Goal: Task Accomplishment & Management: Complete application form

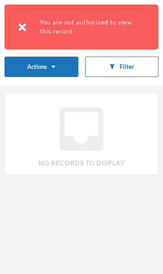
click at [20, 21] on div "You are not authorized to view this record." at bounding box center [82, 27] width 154 height 45
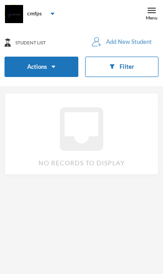
click at [150, 11] on img at bounding box center [152, 10] width 8 height 8
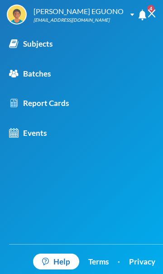
click at [46, 46] on div "Subjects" at bounding box center [31, 44] width 44 height 12
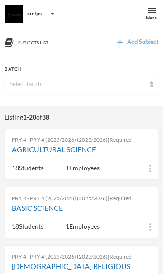
click at [64, 150] on link "AGRICULTURAL SCIENCE" at bounding box center [82, 149] width 140 height 11
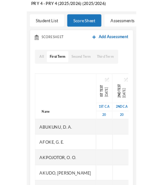
scroll to position [75, 0]
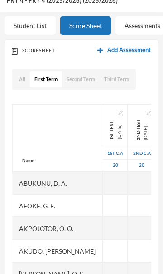
click at [103, 182] on div at bounding box center [115, 183] width 25 height 23
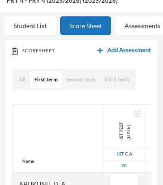
scroll to position [158, 0]
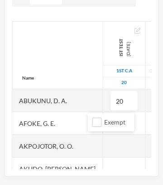
type input "20"
click at [93, 120] on input "Exempt" at bounding box center [98, 122] width 10 height 10
checkbox input "true"
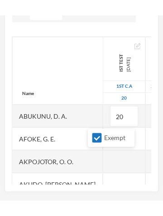
scroll to position [131, 0]
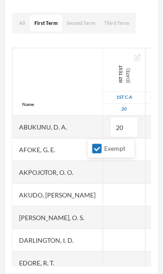
click at [88, 147] on li "Exempt" at bounding box center [111, 149] width 47 height 15
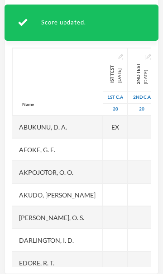
click at [104, 127] on div "EX" at bounding box center [115, 127] width 25 height 23
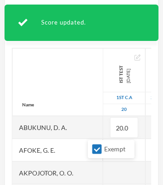
click at [103, 171] on div at bounding box center [124, 172] width 42 height 23
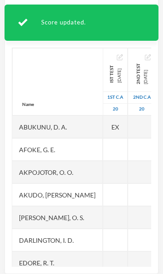
click at [103, 127] on div "EX" at bounding box center [115, 127] width 25 height 23
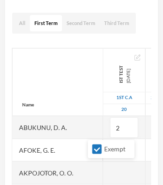
type input "2"
click at [119, 148] on span "Exempt" at bounding box center [115, 149] width 29 height 8
click at [102, 148] on input "Exempt" at bounding box center [98, 149] width 10 height 10
checkbox input "false"
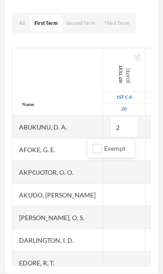
click at [115, 127] on input "2" at bounding box center [124, 128] width 18 height 20
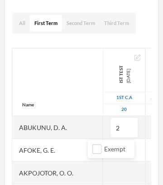
type input "20"
click at [104, 172] on div at bounding box center [124, 172] width 42 height 23
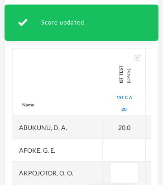
click at [103, 147] on div at bounding box center [124, 149] width 42 height 23
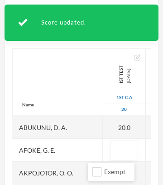
type input "2"
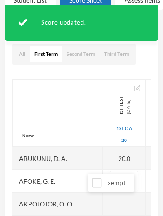
scroll to position [23, 0]
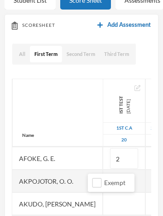
click at [104, 201] on div at bounding box center [124, 203] width 42 height 23
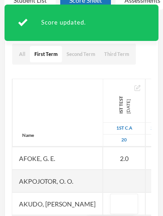
click at [103, 176] on div at bounding box center [124, 180] width 42 height 23
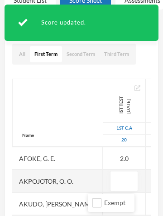
type input "4"
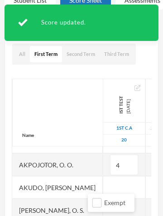
scroll to position [41, 0]
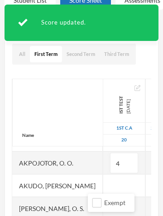
click at [103, 181] on div at bounding box center [124, 185] width 42 height 23
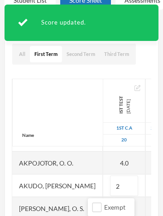
type input "20"
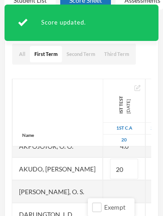
scroll to position [64, 0]
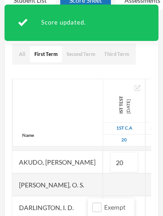
click at [103, 182] on div at bounding box center [124, 184] width 42 height 23
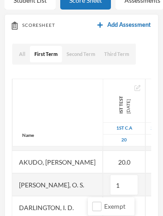
type input "16"
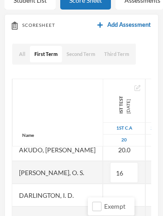
scroll to position [83, 0]
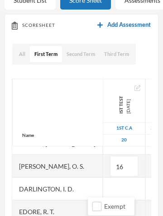
click at [104, 184] on div at bounding box center [124, 188] width 42 height 23
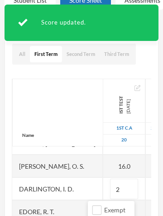
type input "20"
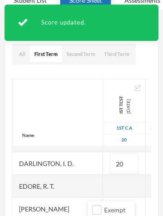
click at [103, 188] on div at bounding box center [124, 185] width 42 height 23
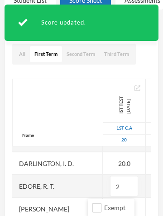
type input "20"
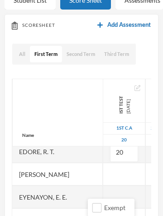
scroll to position [143, 0]
click at [103, 173] on div at bounding box center [124, 173] width 42 height 23
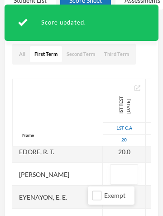
type input "4"
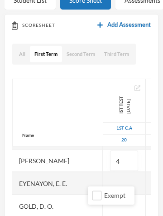
scroll to position [170, 0]
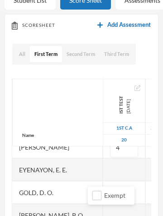
click at [104, 166] on div at bounding box center [124, 169] width 42 height 23
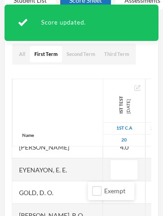
type input "2"
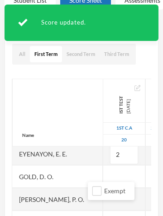
scroll to position [194, 0]
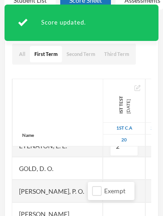
click at [103, 162] on div at bounding box center [124, 168] width 42 height 23
type input "10"
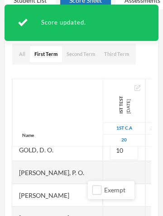
scroll to position [214, 0]
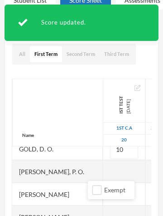
click at [103, 167] on div at bounding box center [124, 171] width 42 height 23
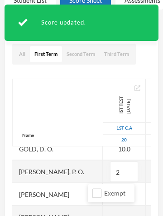
type input "20"
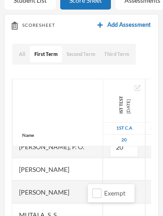
scroll to position [239, 0]
click at [104, 169] on div at bounding box center [124, 168] width 42 height 23
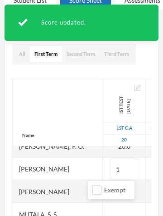
type input "12"
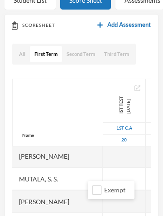
scroll to position [282, 0]
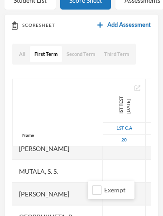
click at [103, 169] on div at bounding box center [124, 170] width 42 height 23
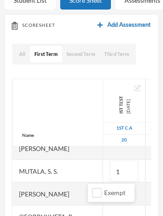
type input "16"
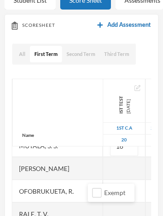
click at [103, 167] on div at bounding box center [124, 168] width 42 height 23
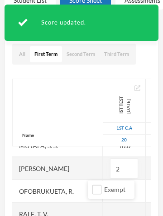
type input "20"
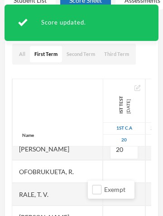
scroll to position [327, 0]
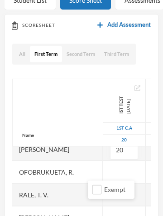
click at [103, 170] on div at bounding box center [124, 171] width 42 height 23
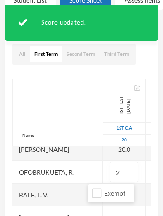
type input "20"
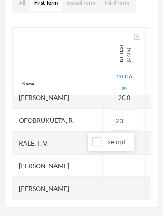
scroll to position [152, 0]
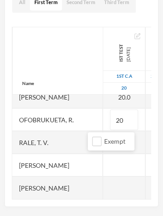
click at [103, 162] on div at bounding box center [124, 164] width 42 height 23
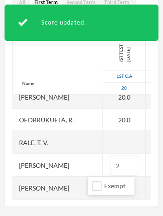
type input "20"
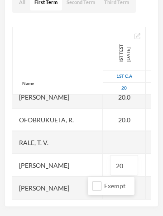
click at [104, 142] on div at bounding box center [124, 142] width 42 height 23
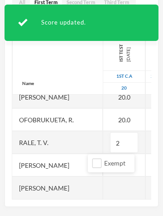
type input "20"
click at [103, 188] on div at bounding box center [124, 187] width 42 height 23
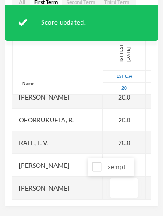
type input "4"
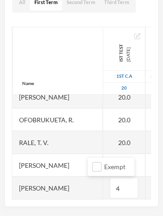
click at [146, 185] on div at bounding box center [160, 187] width 28 height 23
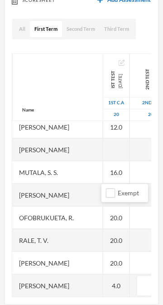
scroll to position [220, 0]
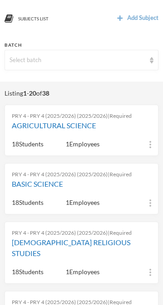
scroll to position [39, 0]
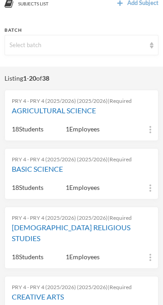
click at [69, 231] on link "[DEMOGRAPHIC_DATA] RELIGIOUS STUDIES" at bounding box center [82, 233] width 140 height 22
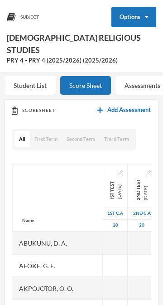
scroll to position [39, 0]
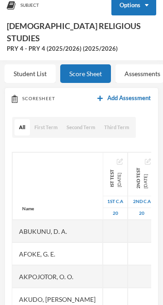
click at [49, 119] on button "First Term" at bounding box center [46, 127] width 32 height 17
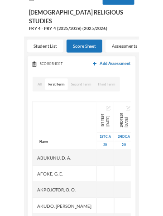
scroll to position [49, 0]
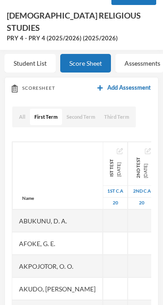
click at [103, 210] on div at bounding box center [115, 221] width 25 height 23
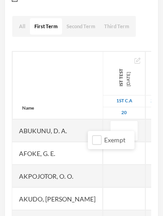
scroll to position [151, 0]
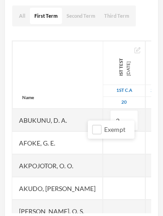
type input "20"
click at [103, 154] on div at bounding box center [124, 165] width 42 height 23
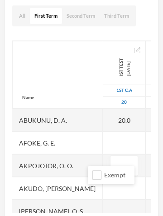
type input "⁶"
type input "6"
click at [103, 131] on div at bounding box center [124, 142] width 42 height 23
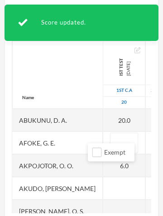
type input "8"
click at [104, 176] on div at bounding box center [124, 187] width 42 height 23
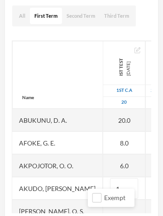
type input "14"
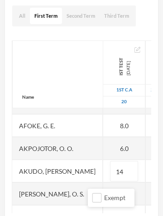
scroll to position [20, 0]
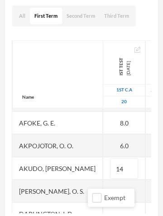
click at [105, 179] on div at bounding box center [124, 190] width 42 height 23
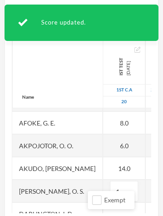
type input "14"
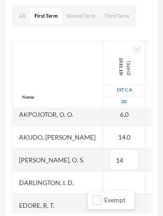
scroll to position [54, 0]
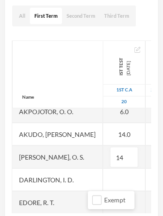
click at [105, 168] on div at bounding box center [124, 179] width 42 height 23
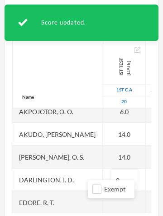
type input "20"
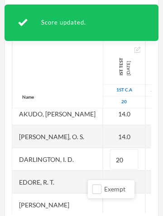
scroll to position [87, 0]
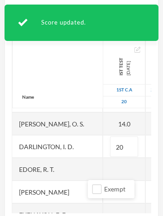
click at [103, 157] on div at bounding box center [124, 168] width 42 height 23
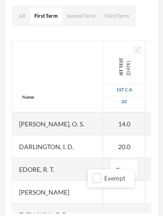
type input "20"
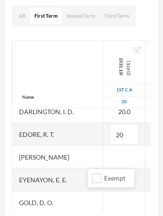
scroll to position [123, 0]
click at [103, 146] on div at bounding box center [124, 156] width 42 height 23
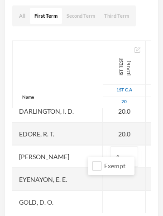
type input "10"
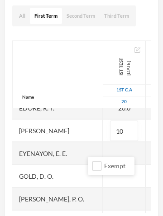
scroll to position [165, 0]
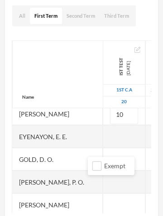
click at [103, 125] on div at bounding box center [124, 136] width 42 height 23
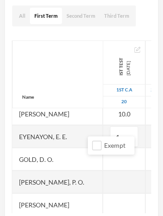
type input "15"
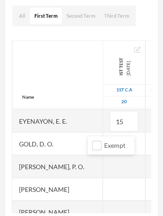
scroll to position [189, 0]
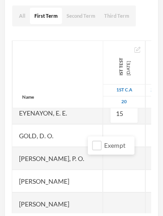
click at [107, 124] on div at bounding box center [124, 135] width 42 height 23
type input "14"
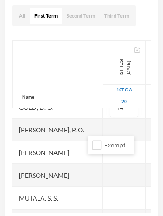
scroll to position [218, 0]
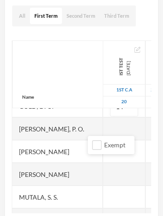
click at [105, 118] on div at bounding box center [124, 128] width 42 height 23
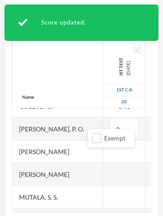
type input "20"
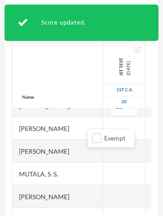
scroll to position [243, 0]
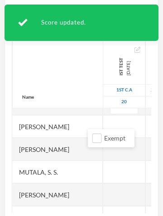
click at [103, 115] on div at bounding box center [124, 126] width 42 height 23
type input "14"
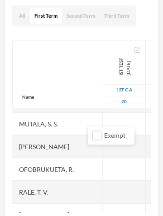
scroll to position [292, 0]
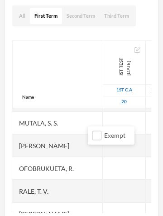
click at [105, 111] on div at bounding box center [124, 122] width 42 height 23
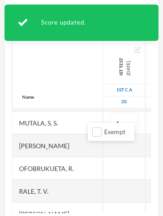
type input "18"
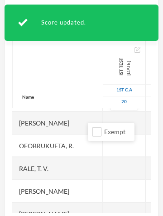
scroll to position [315, 0]
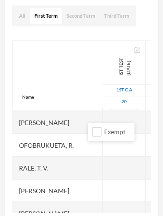
click at [106, 111] on div at bounding box center [124, 122] width 42 height 23
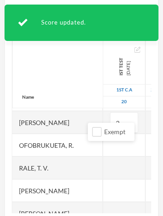
type input "20"
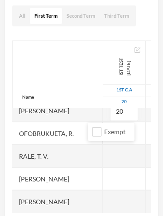
scroll to position [152, 0]
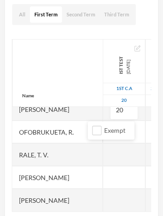
click at [103, 146] on div at bounding box center [124, 154] width 42 height 23
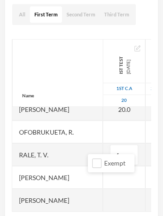
type input "16"
click at [105, 120] on div at bounding box center [124, 131] width 42 height 23
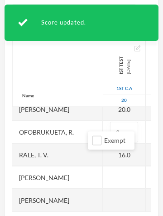
type input "20"
click at [106, 166] on div at bounding box center [124, 177] width 42 height 23
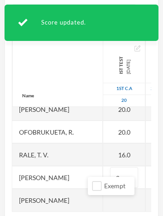
type input "20"
click at [146, 166] on div at bounding box center [160, 177] width 28 height 23
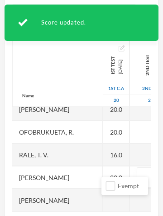
click at [103, 188] on div at bounding box center [116, 199] width 26 height 23
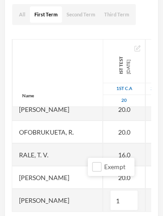
type input "14"
click at [146, 190] on div at bounding box center [160, 199] width 28 height 23
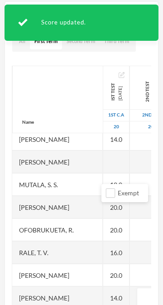
scroll to position [220, 0]
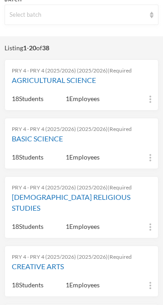
scroll to position [70, 0]
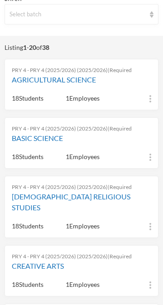
click at [51, 261] on link "CREATIVE ARTS" at bounding box center [82, 266] width 140 height 11
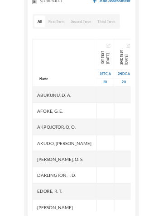
scroll to position [134, 0]
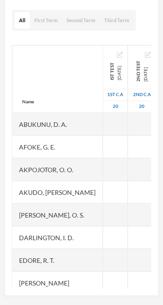
click at [103, 120] on div at bounding box center [115, 124] width 25 height 23
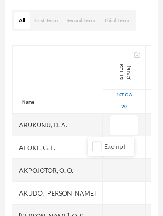
click at [44, 20] on button "First Term" at bounding box center [46, 20] width 32 height 17
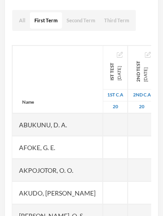
scroll to position [125, 0]
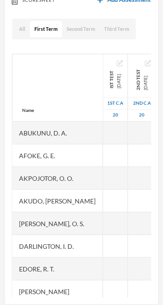
click at [103, 131] on div at bounding box center [115, 133] width 25 height 23
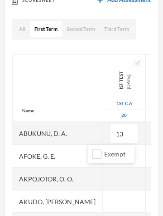
type input "13"
click at [88, 155] on li "Exempt" at bounding box center [111, 154] width 47 height 15
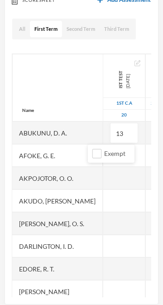
click at [146, 136] on div at bounding box center [160, 133] width 28 height 23
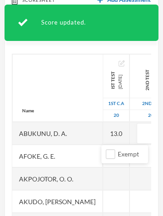
click at [103, 157] on div at bounding box center [116, 155] width 26 height 23
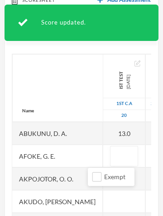
type input "2"
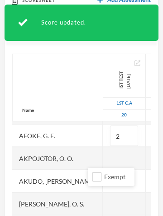
scroll to position [30, 0]
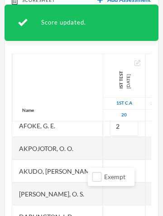
click at [103, 147] on div at bounding box center [124, 148] width 42 height 23
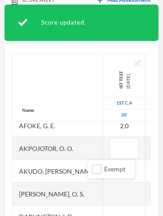
type input "9"
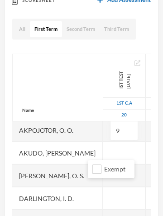
scroll to position [56, 0]
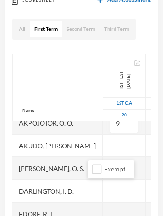
click at [103, 142] on div at bounding box center [124, 145] width 42 height 23
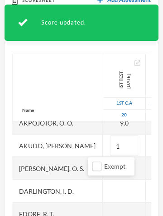
type input "12"
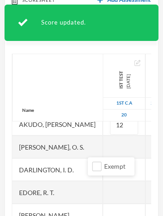
scroll to position [89, 0]
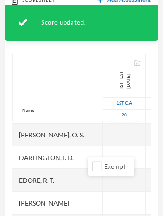
click at [103, 134] on div at bounding box center [124, 134] width 42 height 23
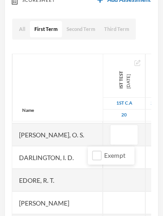
type input "8"
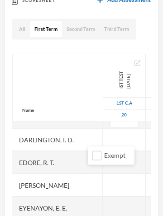
scroll to position [113, 0]
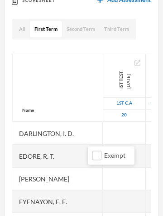
click at [103, 129] on div at bounding box center [124, 133] width 42 height 23
type input "20"
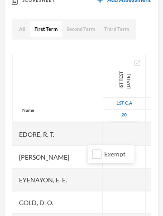
click at [104, 135] on div at bounding box center [124, 134] width 42 height 23
type input "20"
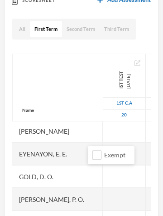
click at [103, 132] on div at bounding box center [124, 130] width 42 height 23
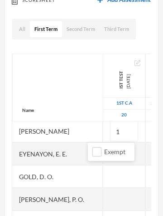
type input "13"
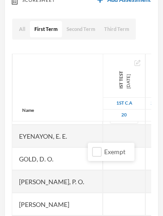
scroll to position [181, 0]
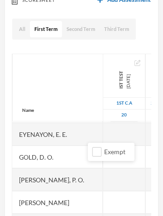
click at [105, 130] on div at bounding box center [124, 134] width 42 height 23
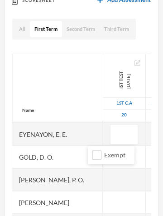
type input "6"
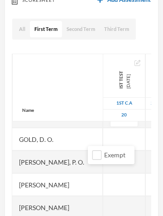
scroll to position [203, 0]
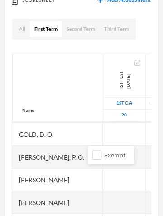
click at [105, 136] on div at bounding box center [124, 134] width 42 height 23
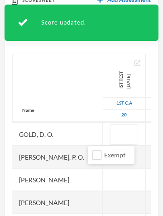
type input "6"
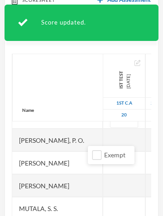
scroll to position [224, 0]
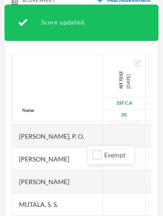
click at [103, 136] on div at bounding box center [124, 135] width 42 height 23
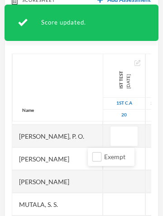
type input "9"
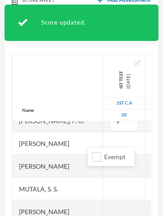
scroll to position [244, 0]
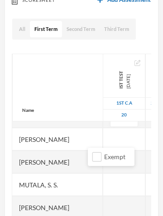
click at [103, 137] on div at bounding box center [124, 138] width 42 height 23
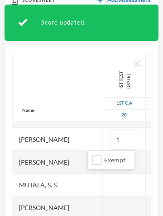
type input "16"
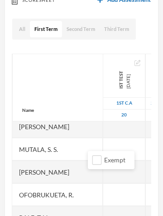
scroll to position [285, 0]
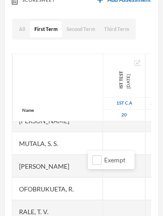
click at [103, 141] on div at bounding box center [124, 143] width 42 height 23
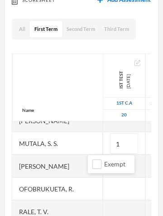
type input "16"
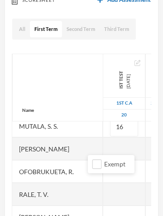
scroll to position [309, 0]
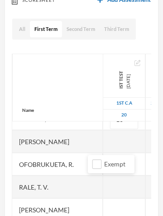
click at [103, 138] on div at bounding box center [124, 141] width 42 height 23
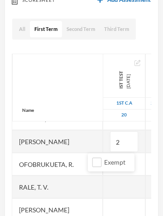
type input "20"
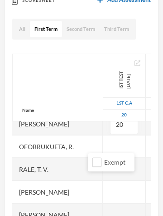
scroll to position [327, 0]
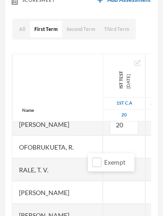
click at [103, 143] on div at bounding box center [124, 146] width 42 height 23
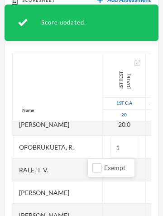
type input "15"
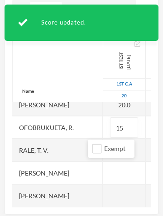
scroll to position [145, 0]
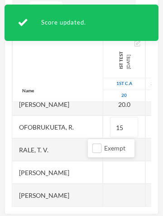
click at [103, 168] on div at bounding box center [124, 172] width 42 height 23
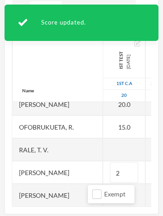
type input "20"
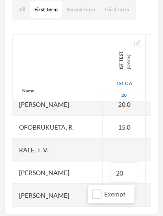
click at [103, 150] on div at bounding box center [124, 149] width 42 height 23
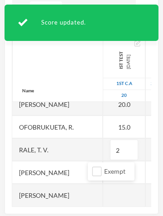
type input "20"
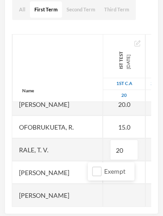
click at [103, 193] on div at bounding box center [124, 194] width 42 height 23
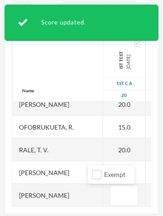
type input "2"
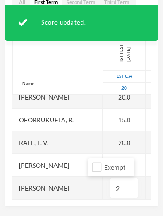
scroll to position [152, 0]
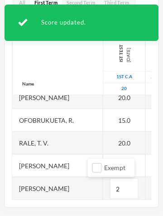
click at [145, 167] on div "Name [PERSON_NAME], O. O. Akudo, [PERSON_NAME] [PERSON_NAME] Darlington, I. D. …" at bounding box center [82, 113] width 140 height 172
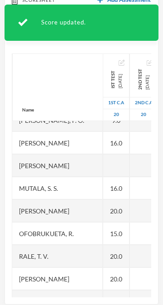
scroll to position [255, 0]
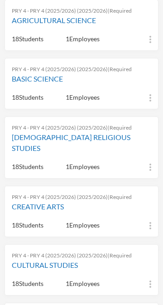
scroll to position [131, 0]
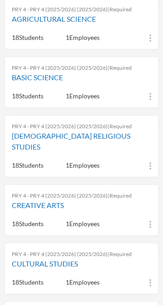
click at [56, 259] on link "CULTURAL STUDIES" at bounding box center [82, 264] width 140 height 11
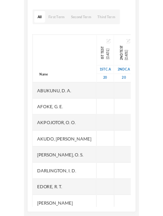
scroll to position [134, 0]
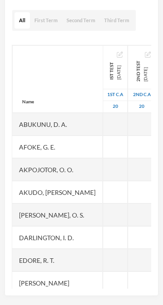
click at [49, 125] on div "Abukunu, D. A." at bounding box center [57, 124] width 91 height 23
click at [103, 120] on div at bounding box center [115, 124] width 25 height 23
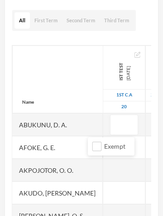
click at [46, 20] on button "First Term" at bounding box center [46, 20] width 32 height 17
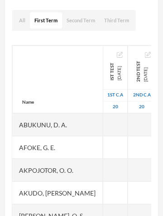
scroll to position [125, 0]
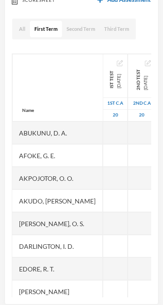
click at [103, 155] on div at bounding box center [115, 155] width 25 height 23
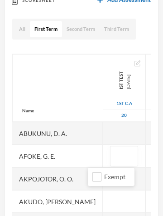
type input "6"
click at [105, 133] on div at bounding box center [124, 133] width 42 height 23
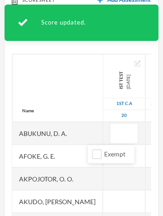
click at [103, 179] on div at bounding box center [124, 178] width 42 height 23
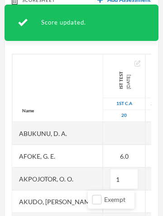
type input "10"
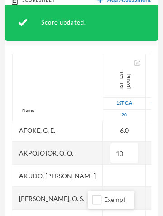
scroll to position [35, 0]
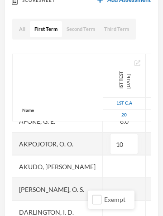
click at [103, 165] on div at bounding box center [124, 166] width 42 height 23
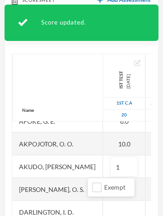
type input "13"
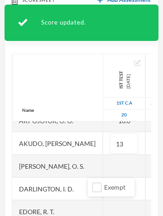
scroll to position [76, 0]
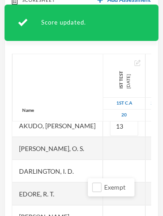
click at [103, 147] on div at bounding box center [124, 148] width 42 height 23
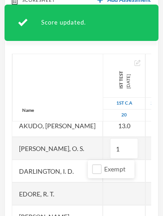
type input "16"
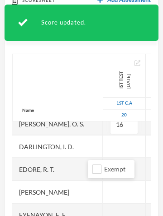
scroll to position [108, 0]
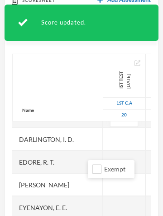
click at [103, 142] on div at bounding box center [124, 138] width 42 height 23
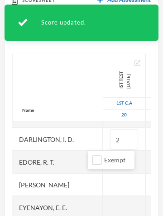
type input "20"
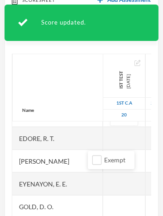
scroll to position [123, 0]
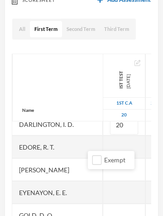
click at [103, 141] on div at bounding box center [124, 146] width 42 height 23
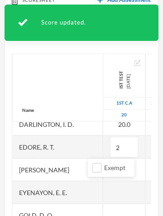
type input "20"
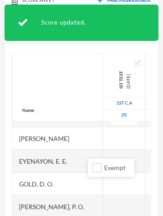
click at [103, 139] on div at bounding box center [124, 138] width 42 height 23
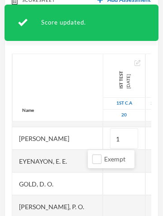
type input "16"
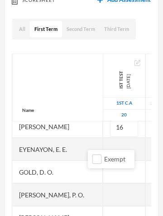
scroll to position [178, 0]
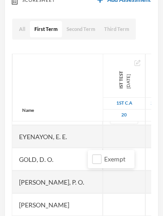
click at [103, 139] on div at bounding box center [124, 136] width 42 height 23
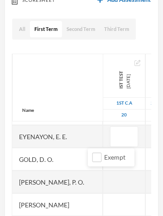
type input "8"
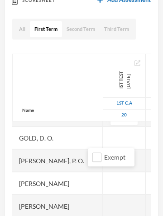
scroll to position [203, 0]
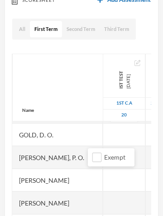
click at [103, 139] on div at bounding box center [124, 134] width 42 height 23
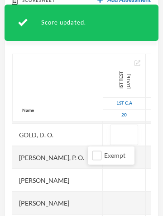
type input "8"
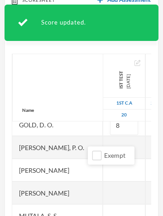
scroll to position [225, 0]
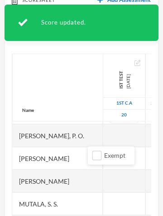
click at [103, 135] on div at bounding box center [124, 135] width 42 height 23
type input "20"
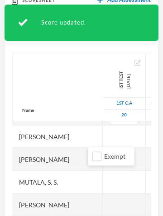
scroll to position [255, 0]
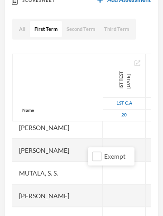
click at [103, 130] on div at bounding box center [124, 127] width 42 height 23
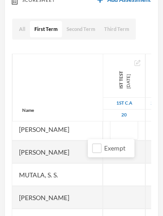
scroll to position [255, 0]
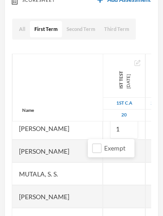
type input "16"
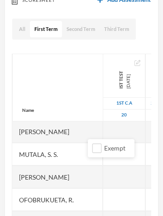
scroll to position [302, 0]
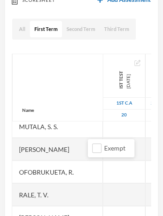
click at [103, 128] on div at bounding box center [124, 126] width 42 height 23
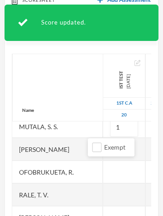
type input "16"
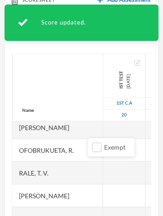
scroll to position [327, 0]
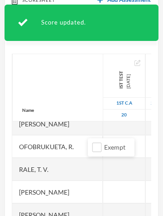
click at [103, 129] on div at bounding box center [124, 123] width 42 height 23
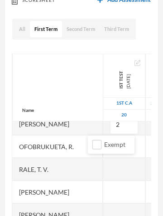
type input "20"
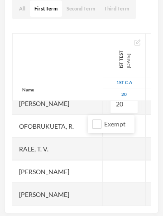
scroll to position [147, 0]
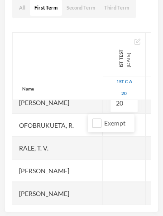
click at [103, 144] on div at bounding box center [124, 147] width 42 height 23
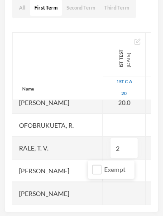
type input "29"
click at [103, 189] on div at bounding box center [124, 192] width 42 height 23
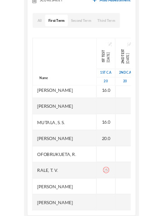
scroll to position [220, 0]
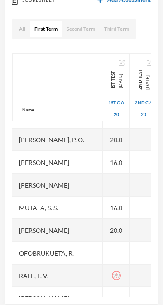
click at [107, 274] on div "29" at bounding box center [116, 276] width 26 height 23
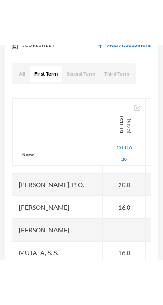
scroll to position [327, 0]
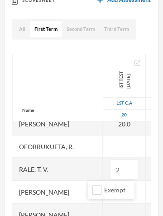
type input "20"
click at [103, 147] on div at bounding box center [124, 146] width 42 height 23
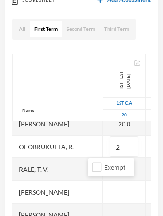
type input "20"
click at [104, 190] on div at bounding box center [124, 191] width 42 height 23
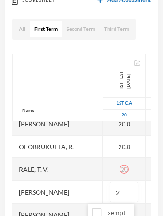
type input "20"
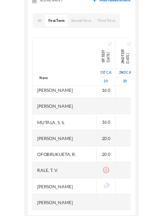
scroll to position [220, 0]
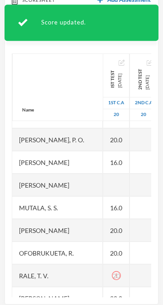
click at [106, 274] on div "20" at bounding box center [116, 276] width 26 height 23
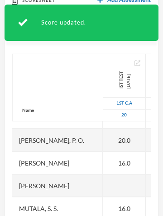
scroll to position [327, 0]
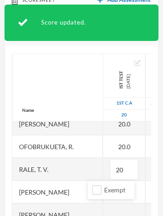
type input "2"
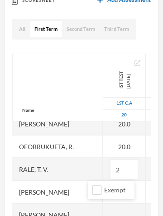
type input "20"
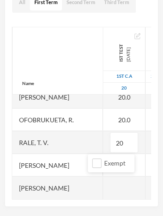
click at [107, 189] on div at bounding box center [124, 187] width 42 height 23
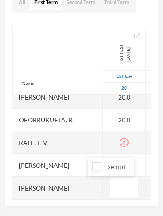
type input "8"
click at [113, 139] on div "Name [PERSON_NAME], O. O. Akudo, [PERSON_NAME] [PERSON_NAME] Darlington, I. D. …" at bounding box center [82, 113] width 140 height 172
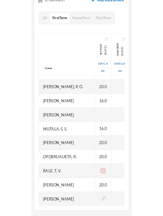
scroll to position [220, 0]
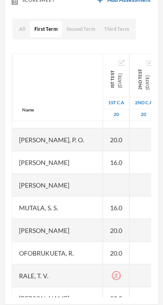
click at [108, 274] on div "20" at bounding box center [116, 276] width 26 height 23
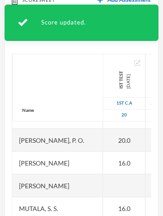
scroll to position [327, 0]
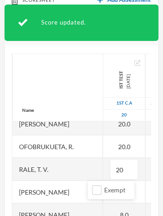
type input "2"
click at [146, 168] on div at bounding box center [160, 168] width 28 height 23
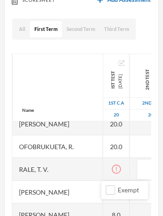
click at [108, 167] on div at bounding box center [116, 168] width 26 height 23
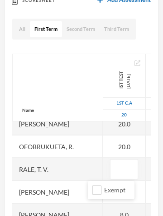
click at [146, 146] on div at bounding box center [160, 146] width 28 height 23
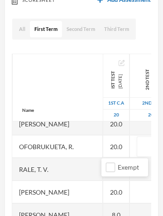
click at [103, 173] on div at bounding box center [116, 168] width 26 height 23
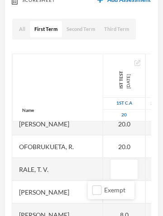
click at [115, 169] on input "text" at bounding box center [124, 169] width 18 height 20
click at [146, 171] on div at bounding box center [160, 168] width 28 height 23
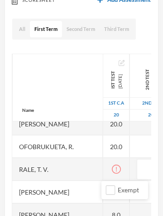
click at [108, 170] on div at bounding box center [116, 168] width 26 height 23
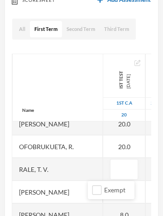
click at [115, 167] on input "text" at bounding box center [124, 169] width 18 height 20
click at [115, 166] on input "text" at bounding box center [124, 169] width 18 height 20
click at [146, 168] on div at bounding box center [160, 168] width 28 height 23
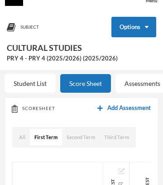
scroll to position [0, 0]
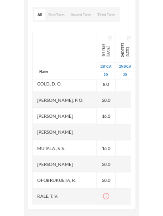
scroll to position [255, 0]
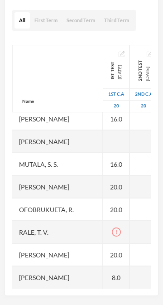
click at [103, 232] on div at bounding box center [116, 232] width 26 height 23
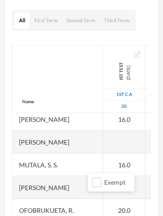
scroll to position [327, 0]
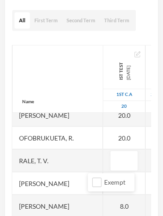
click at [39, 64] on div "Name" at bounding box center [57, 79] width 91 height 68
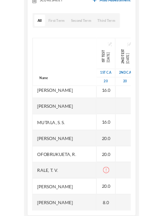
scroll to position [220, 0]
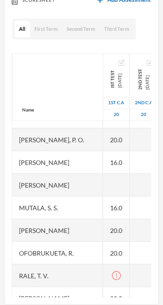
click at [103, 274] on div at bounding box center [116, 276] width 26 height 23
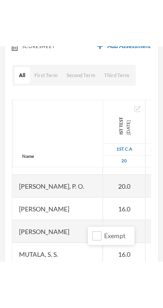
scroll to position [327, 0]
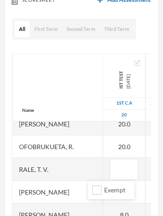
type input "5"
click at [41, 86] on div "Name" at bounding box center [57, 88] width 91 height 68
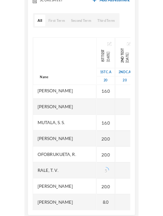
scroll to position [220, 0]
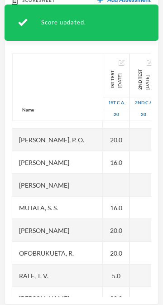
click at [105, 274] on div "5.0" at bounding box center [116, 276] width 26 height 23
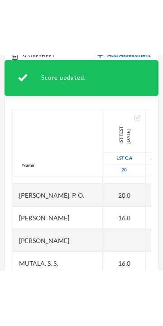
scroll to position [327, 0]
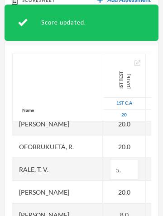
type input "5"
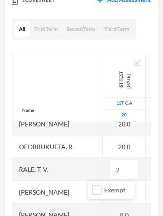
type input "20"
click at [146, 166] on div at bounding box center [160, 168] width 28 height 23
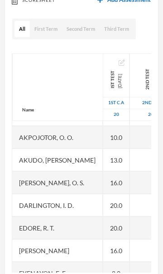
scroll to position [0, 0]
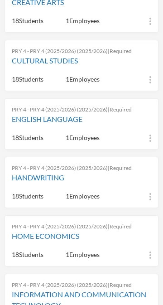
scroll to position [349, 0]
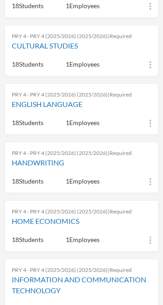
click at [59, 216] on link "HOME ECONOMICS" at bounding box center [82, 221] width 140 height 11
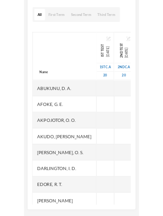
scroll to position [134, 0]
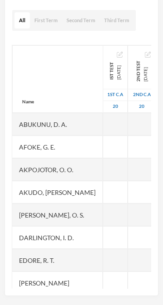
click at [103, 149] on div at bounding box center [115, 147] width 25 height 23
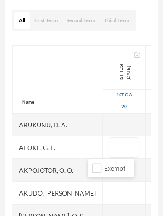
click at [49, 23] on button "First Term" at bounding box center [46, 20] width 32 height 17
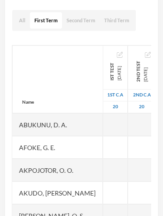
scroll to position [125, 0]
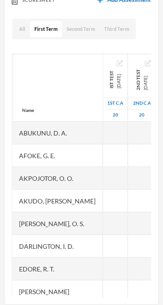
click at [103, 155] on div at bounding box center [115, 155] width 25 height 23
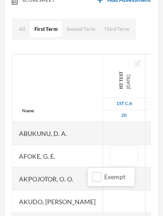
type input "2"
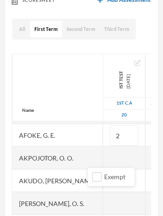
scroll to position [21, 0]
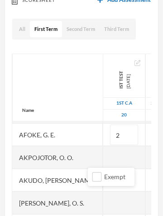
click at [103, 154] on div at bounding box center [124, 157] width 42 height 23
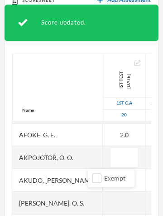
type input "9"
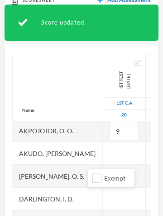
scroll to position [49, 0]
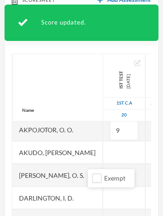
click at [103, 150] on div at bounding box center [124, 152] width 42 height 23
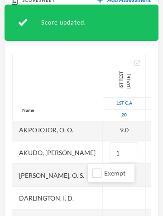
type input "18"
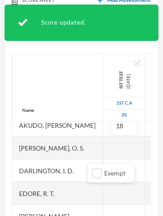
scroll to position [77, 0]
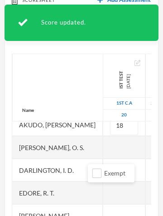
click at [103, 147] on div at bounding box center [124, 147] width 42 height 23
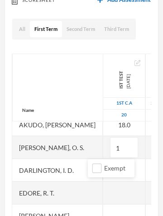
type input "16"
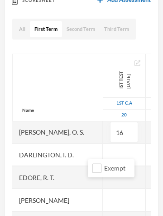
scroll to position [106, 0]
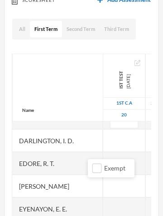
click at [103, 143] on div at bounding box center [124, 140] width 42 height 23
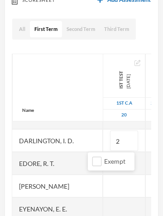
type input "20"
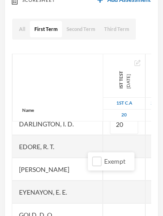
scroll to position [140, 0]
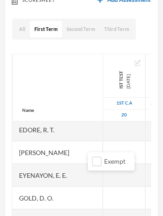
click at [103, 131] on div at bounding box center [124, 129] width 42 height 23
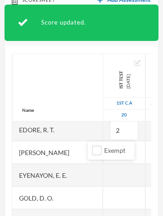
type input "20"
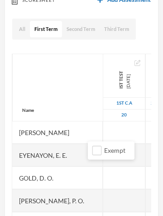
scroll to position [160, 0]
click at [103, 130] on div at bounding box center [124, 131] width 42 height 23
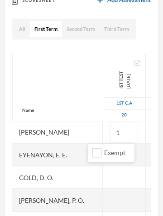
type input "18"
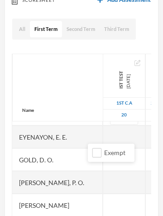
scroll to position [181, 0]
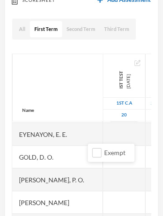
click at [103, 135] on div at bounding box center [124, 134] width 42 height 23
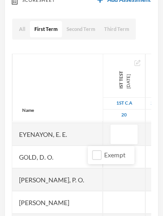
type input "8"
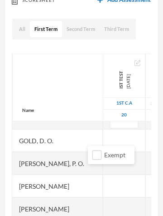
scroll to position [210, 0]
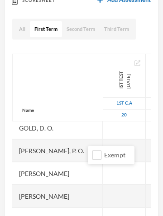
click at [103, 131] on div at bounding box center [124, 127] width 42 height 23
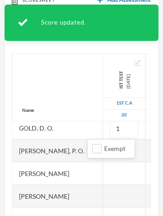
type input "16"
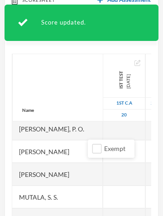
scroll to position [232, 0]
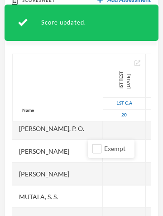
click at [103, 132] on div at bounding box center [124, 128] width 42 height 23
type input "20"
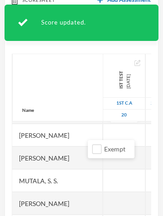
scroll to position [259, 0]
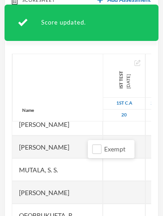
click at [103, 131] on div at bounding box center [124, 124] width 42 height 23
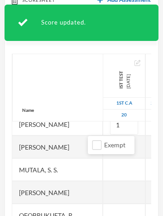
type input "16"
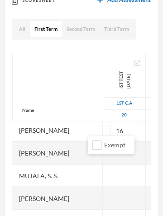
scroll to position [252, 0]
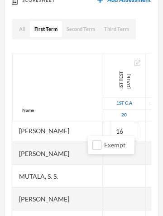
click at [103, 177] on div at bounding box center [124, 175] width 42 height 23
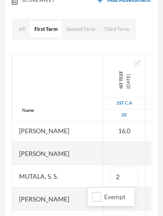
type input "20"
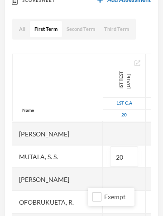
scroll to position [281, 0]
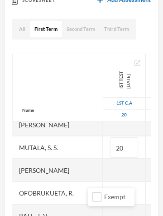
click at [103, 167] on div at bounding box center [124, 169] width 42 height 23
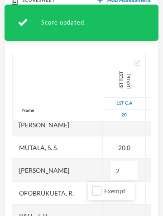
type input "20"
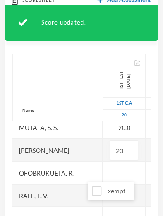
scroll to position [312, 0]
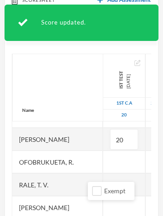
click at [103, 163] on div at bounding box center [124, 161] width 42 height 23
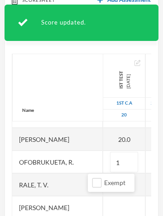
type input "14"
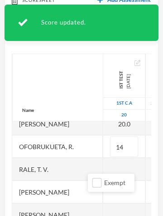
click at [103, 163] on div at bounding box center [124, 168] width 42 height 23
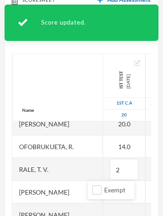
type input "20"
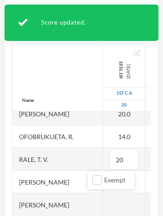
scroll to position [152, 0]
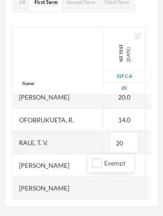
click at [103, 187] on div at bounding box center [124, 187] width 42 height 23
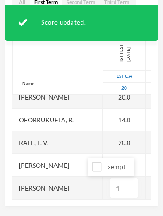
type input "13"
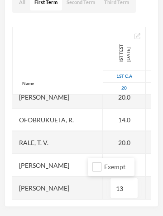
click at [147, 161] on div "Name Abukunu, D. A. Afoke, G. E. Akpojotor, O. O. Akudo, D. M. Ayuren, O. S. Da…" at bounding box center [82, 113] width 140 height 172
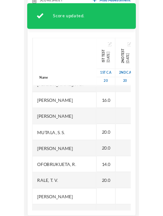
scroll to position [255, 0]
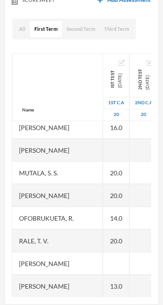
click at [103, 263] on div at bounding box center [116, 263] width 26 height 23
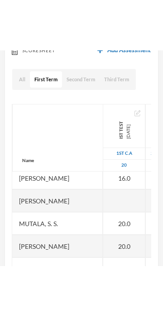
scroll to position [327, 0]
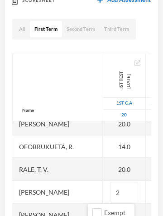
type input "20"
click at [146, 189] on div at bounding box center [160, 191] width 28 height 23
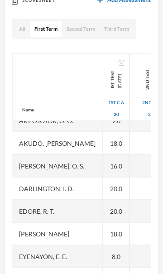
scroll to position [0, 0]
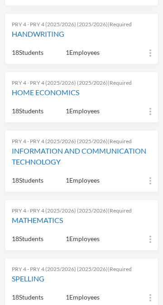
scroll to position [478, 0]
click at [46, 215] on link "MATHEMATICS" at bounding box center [82, 220] width 140 height 11
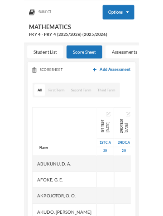
scroll to position [134, 0]
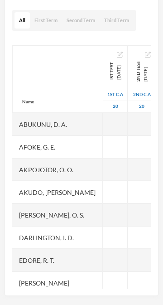
click at [49, 18] on button "First Term" at bounding box center [46, 20] width 32 height 17
click at [103, 144] on div at bounding box center [115, 147] width 25 height 23
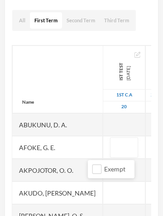
type input "8"
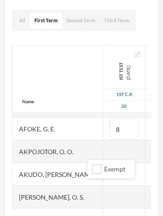
scroll to position [20, 0]
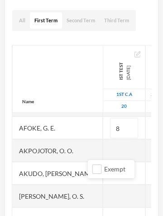
click at [103, 149] on div at bounding box center [124, 150] width 42 height 23
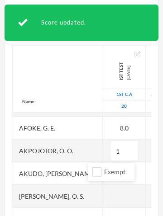
type input "14"
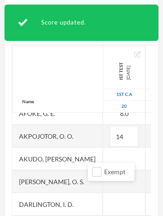
scroll to position [50, 0]
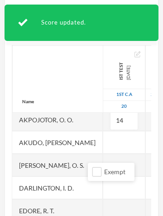
click at [103, 143] on div at bounding box center [124, 142] width 42 height 23
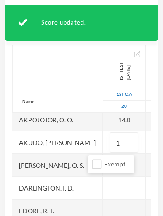
type input "14"
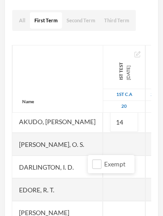
scroll to position [83, 0]
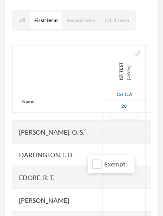
click at [106, 130] on div at bounding box center [124, 131] width 42 height 23
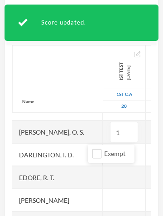
type input "10"
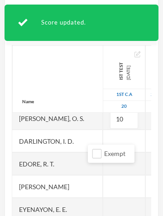
scroll to position [108, 0]
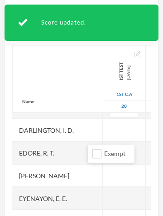
click at [104, 128] on div at bounding box center [124, 129] width 42 height 23
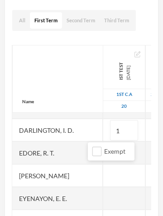
type input "18"
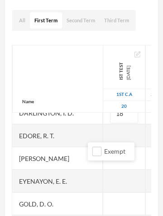
scroll to position [134, 0]
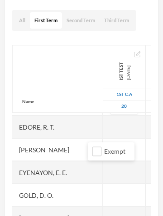
click at [103, 126] on div at bounding box center [124, 126] width 42 height 23
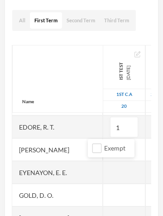
type input "18"
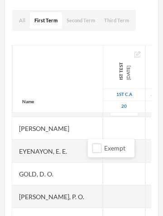
scroll to position [158, 0]
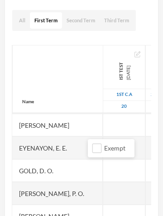
click at [106, 126] on div at bounding box center [124, 124] width 42 height 23
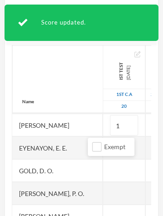
type input "14"
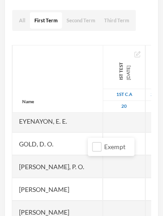
scroll to position [185, 0]
click at [103, 124] on div at bounding box center [124, 120] width 42 height 23
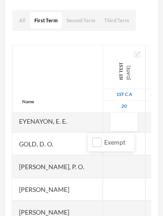
type input "8"
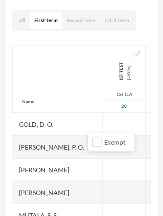
scroll to position [209, 0]
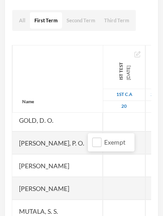
click at [105, 122] on div at bounding box center [124, 119] width 42 height 23
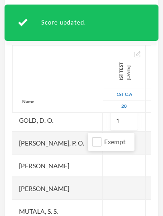
type input "10"
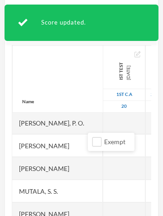
scroll to position [228, 0]
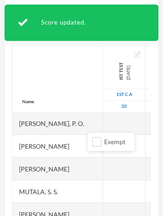
click at [103, 123] on div at bounding box center [124, 123] width 42 height 23
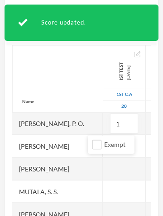
type input "14"
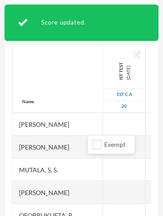
scroll to position [251, 0]
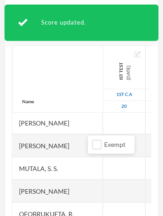
click at [105, 124] on div at bounding box center [124, 122] width 42 height 23
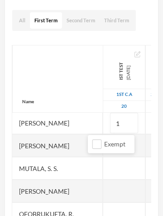
type input "12"
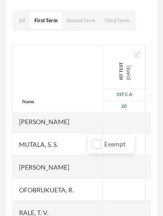
scroll to position [267, 0]
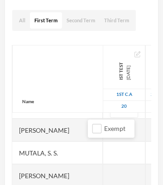
click at [103, 152] on div at bounding box center [124, 152] width 42 height 23
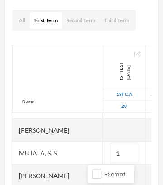
type input "16"
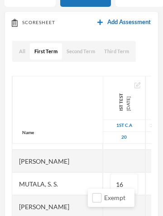
scroll to position [299, 0]
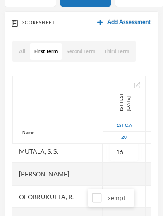
click at [103, 171] on div at bounding box center [124, 173] width 42 height 23
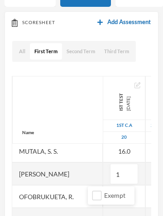
type input "16"
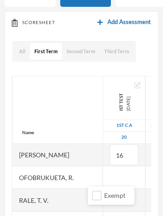
scroll to position [327, 0]
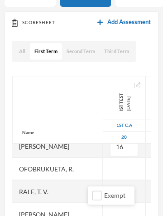
click at [108, 168] on div at bounding box center [124, 168] width 42 height 23
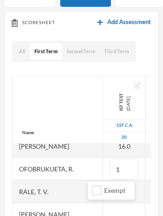
type input "14"
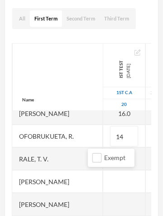
scroll to position [136, 0]
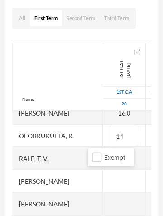
click at [109, 183] on div at bounding box center [124, 180] width 42 height 23
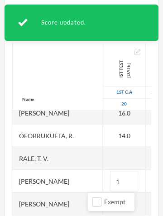
type input "18"
click at [103, 160] on div at bounding box center [124, 158] width 42 height 23
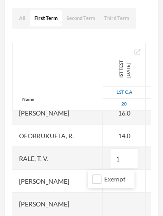
type input "16"
click at [103, 203] on div at bounding box center [124, 203] width 42 height 23
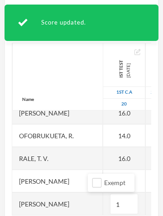
type input "12"
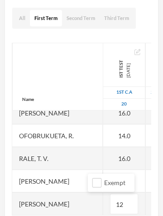
click at [146, 204] on div at bounding box center [160, 203] width 28 height 23
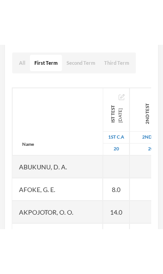
scroll to position [126, 0]
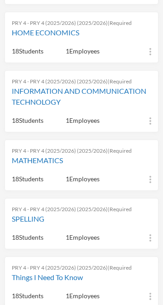
scroll to position [539, 0]
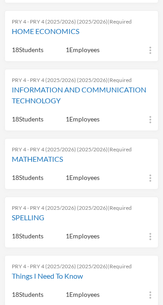
click at [37, 212] on link "SPELLING" at bounding box center [82, 217] width 140 height 11
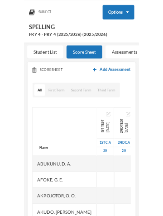
scroll to position [134, 0]
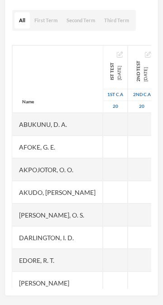
click at [43, 21] on button "First Term" at bounding box center [46, 20] width 32 height 17
click at [103, 126] on div at bounding box center [115, 124] width 25 height 23
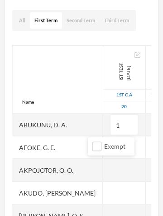
type input "17"
click at [105, 167] on div at bounding box center [124, 169] width 42 height 23
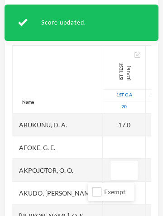
type input "9"
click at [106, 144] on div at bounding box center [124, 147] width 42 height 23
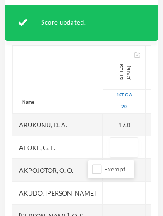
type input "3"
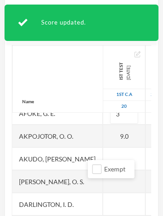
scroll to position [34, 0]
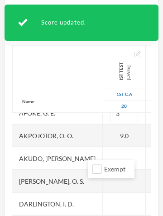
click at [103, 153] on div at bounding box center [124, 158] width 42 height 23
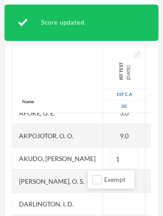
type input "12"
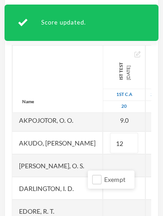
scroll to position [64, 0]
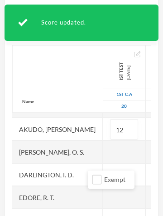
click at [103, 153] on div at bounding box center [124, 151] width 42 height 23
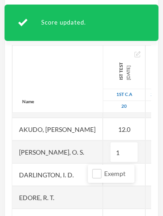
type input "11"
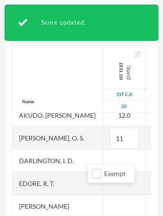
scroll to position [79, 0]
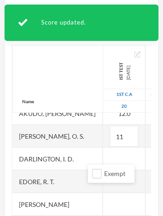
click at [104, 156] on div at bounding box center [124, 158] width 42 height 23
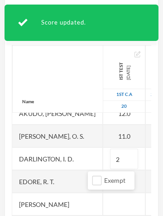
type input "20"
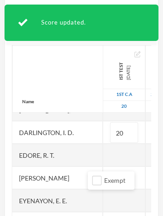
scroll to position [108, 0]
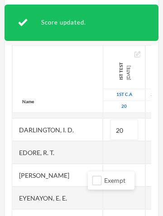
click at [103, 151] on div at bounding box center [124, 152] width 42 height 23
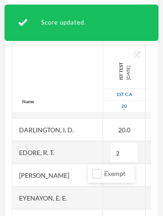
type input "20"
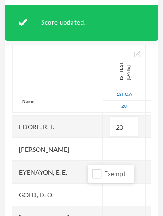
scroll to position [141, 0]
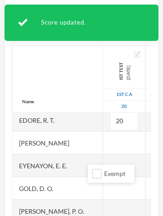
click at [103, 146] on div at bounding box center [124, 142] width 42 height 23
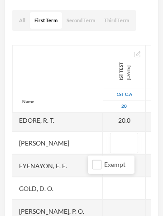
type input "9"
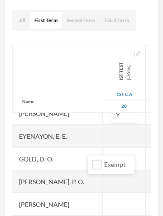
scroll to position [172, 0]
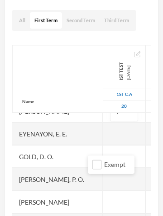
click at [103, 137] on div at bounding box center [124, 133] width 42 height 23
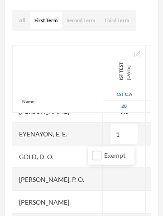
type input "13"
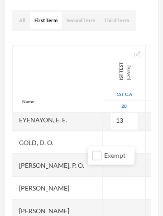
scroll to position [197, 0]
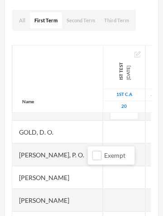
click at [103, 129] on div at bounding box center [124, 131] width 42 height 23
type input "6"
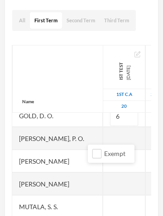
scroll to position [219, 0]
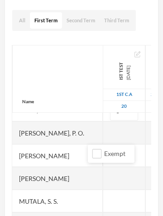
click at [103, 132] on div at bounding box center [124, 132] width 42 height 23
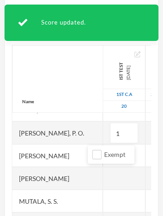
type input "14"
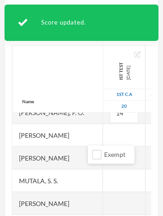
scroll to position [242, 0]
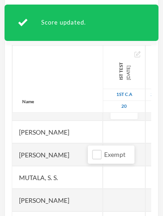
click at [103, 133] on div at bounding box center [124, 131] width 42 height 23
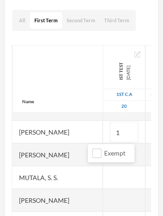
type input "14"
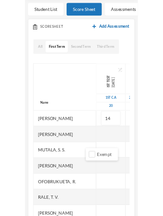
scroll to position [220, 0]
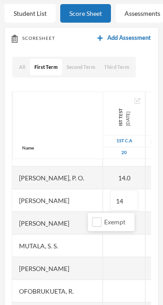
click at [103, 247] on div at bounding box center [124, 246] width 42 height 23
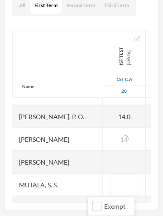
scroll to position [152, 0]
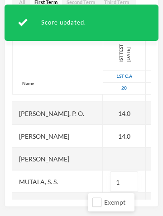
type input "12"
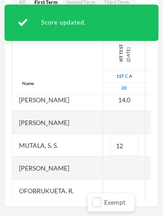
scroll to position [257, 0]
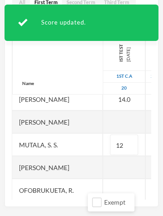
click at [103, 163] on div at bounding box center [124, 167] width 42 height 23
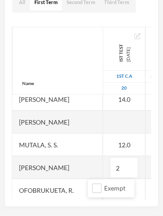
type input "20"
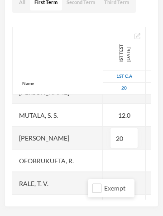
scroll to position [294, 0]
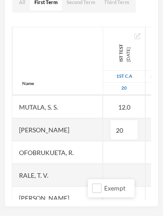
click at [103, 152] on div at bounding box center [124, 152] width 42 height 23
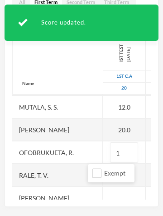
type input "11"
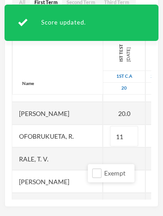
scroll to position [327, 0]
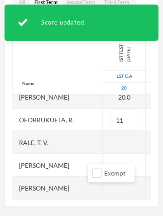
click at [103, 145] on div at bounding box center [124, 142] width 42 height 23
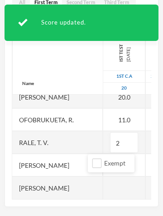
type input "20"
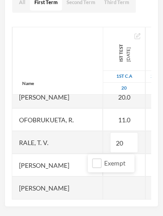
click at [103, 189] on div at bounding box center [124, 187] width 42 height 23
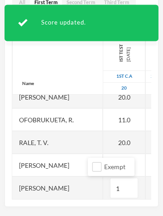
type input "17"
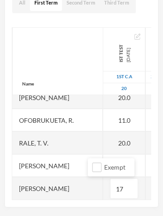
click at [148, 167] on div "Name Abukunu, D. A. Afoke, G. E. Akpojotor, O. O. Akudo, D. M. Ayuren, O. S. Da…" at bounding box center [82, 113] width 140 height 172
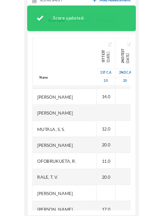
scroll to position [255, 0]
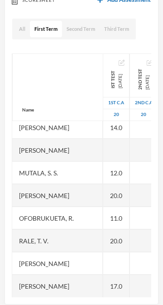
click at [103, 266] on div at bounding box center [116, 263] width 26 height 23
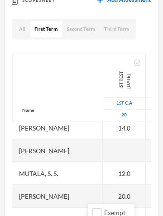
scroll to position [327, 0]
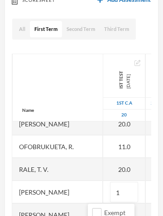
type input "19"
click at [146, 163] on div at bounding box center [160, 168] width 28 height 23
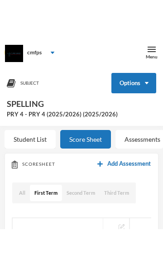
scroll to position [1, 0]
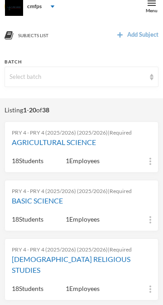
scroll to position [6, 0]
